Goal: Task Accomplishment & Management: Manage account settings

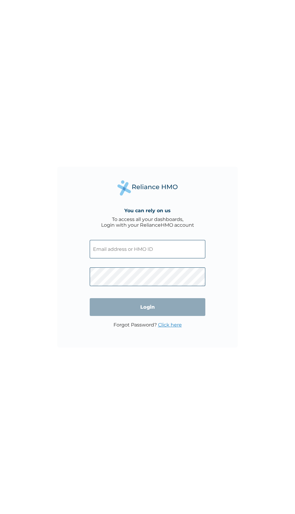
click at [179, 251] on input "text" at bounding box center [148, 249] width 116 height 18
click input "Login" at bounding box center [148, 307] width 116 height 18
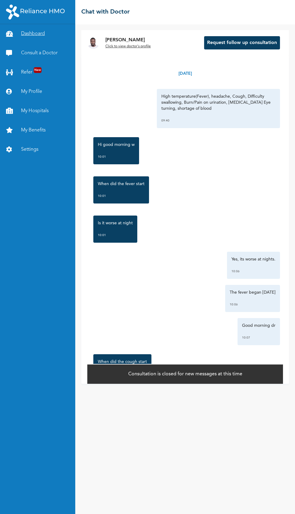
click at [35, 35] on link "Dashboard" at bounding box center [37, 33] width 75 height 19
